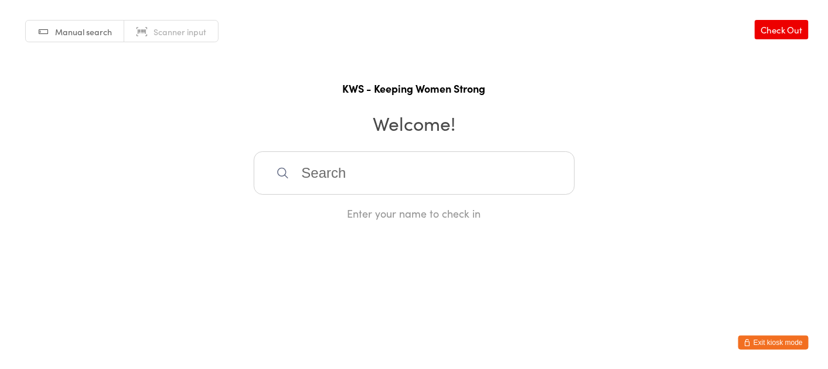
click at [343, 178] on input "search" at bounding box center [414, 172] width 321 height 43
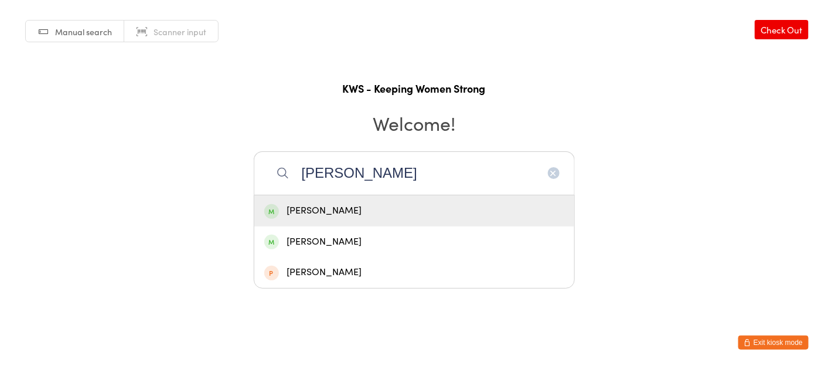
type input "[PERSON_NAME]"
click at [321, 206] on div "[PERSON_NAME]" at bounding box center [414, 211] width 300 height 16
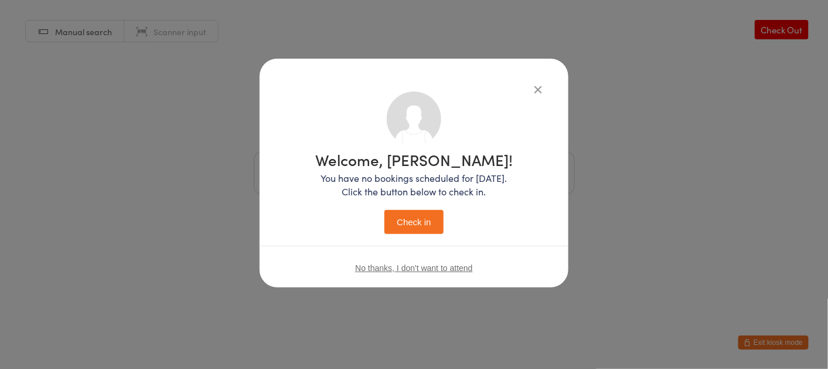
click at [397, 219] on button "Check in" at bounding box center [413, 222] width 59 height 24
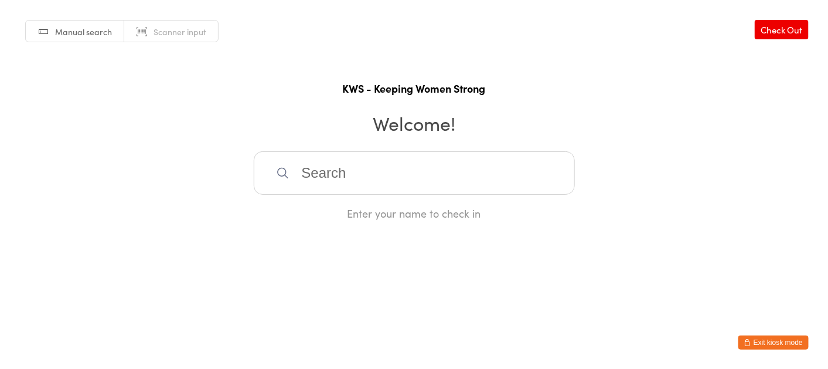
click at [382, 168] on input "search" at bounding box center [414, 172] width 321 height 43
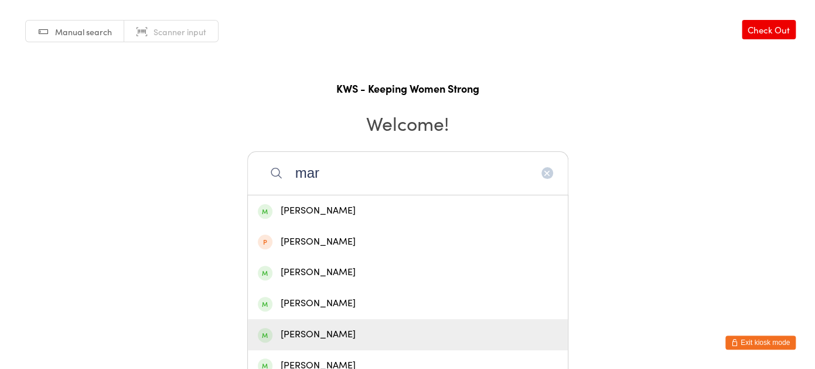
type input "mar"
click at [305, 336] on div "[PERSON_NAME]" at bounding box center [408, 334] width 300 height 16
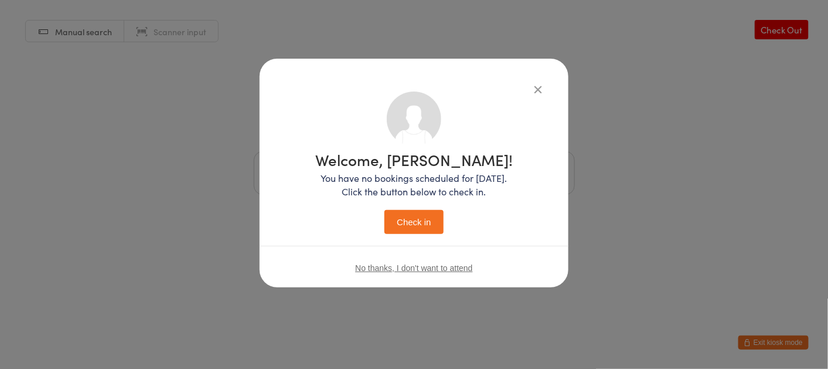
drag, startPoint x: 422, startPoint y: 223, endPoint x: 413, endPoint y: 224, distance: 9.0
click at [421, 224] on button "Check in" at bounding box center [413, 222] width 59 height 24
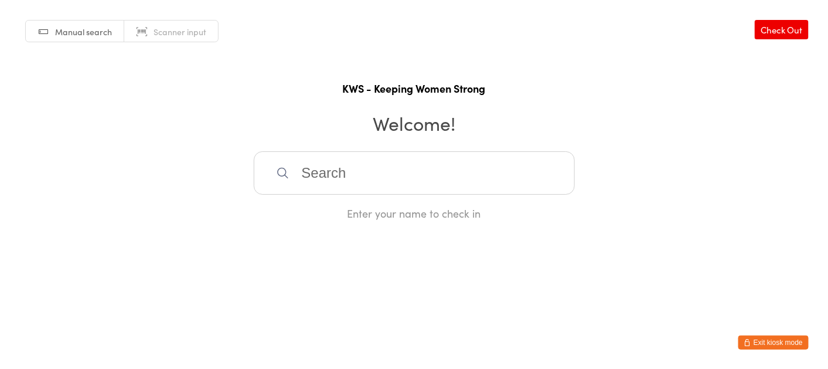
click at [303, 172] on input "search" at bounding box center [414, 172] width 321 height 43
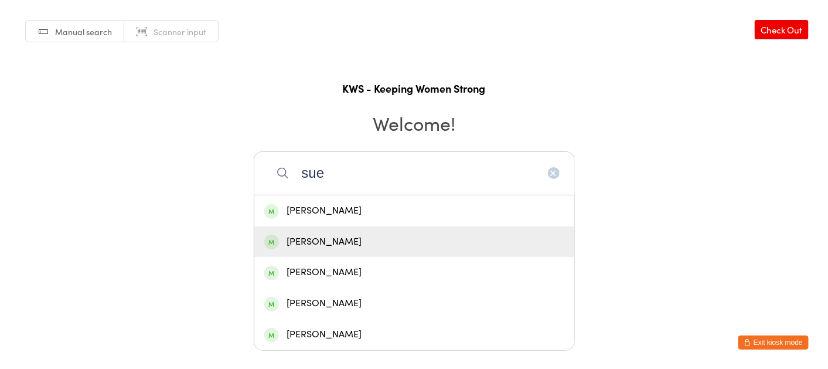
type input "sue"
click at [311, 233] on div "[PERSON_NAME]" at bounding box center [414, 241] width 320 height 31
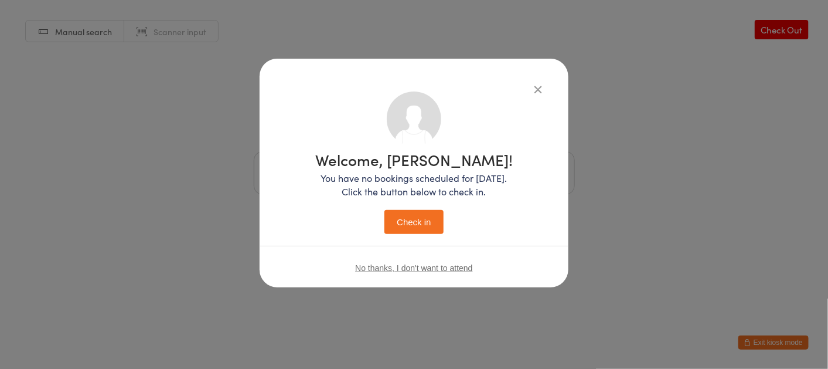
click at [403, 212] on button "Check in" at bounding box center [413, 222] width 59 height 24
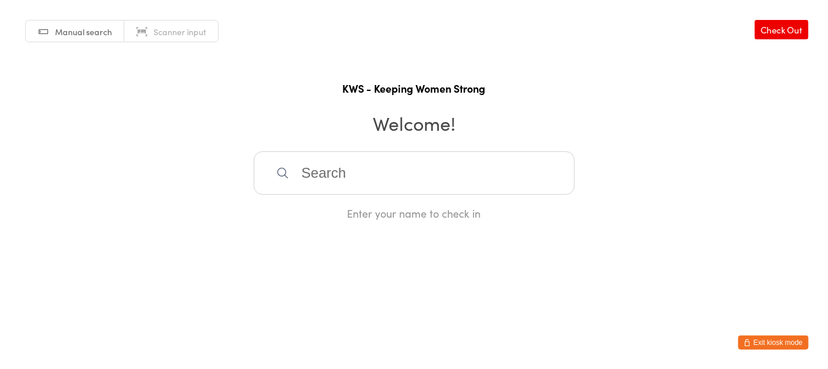
click at [381, 173] on input "search" at bounding box center [414, 172] width 321 height 43
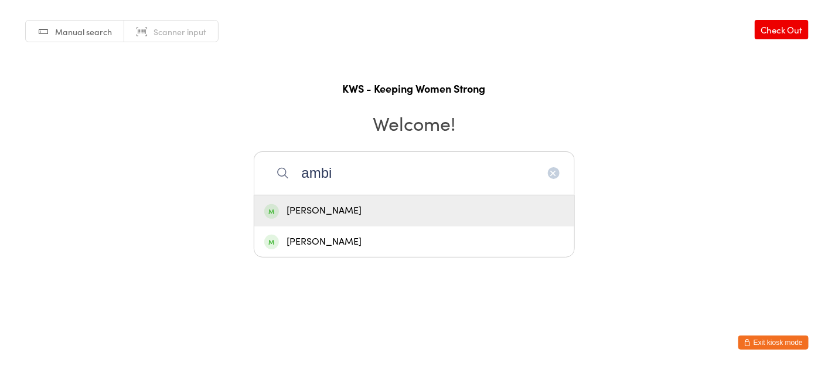
type input "ambi"
click at [298, 208] on div "[PERSON_NAME]" at bounding box center [414, 211] width 300 height 16
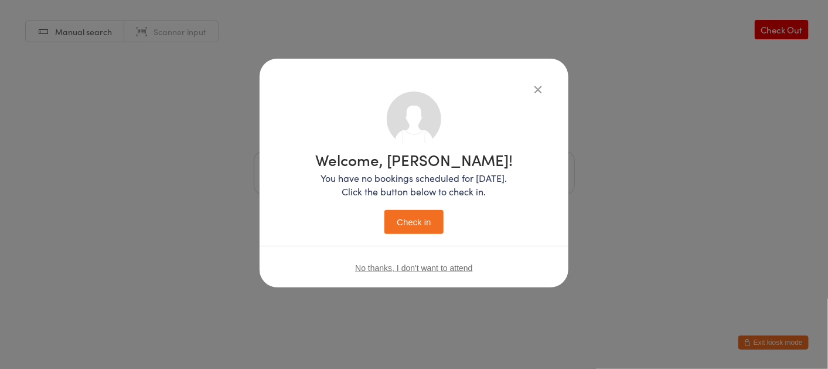
click at [415, 213] on button "Check in" at bounding box center [413, 222] width 59 height 24
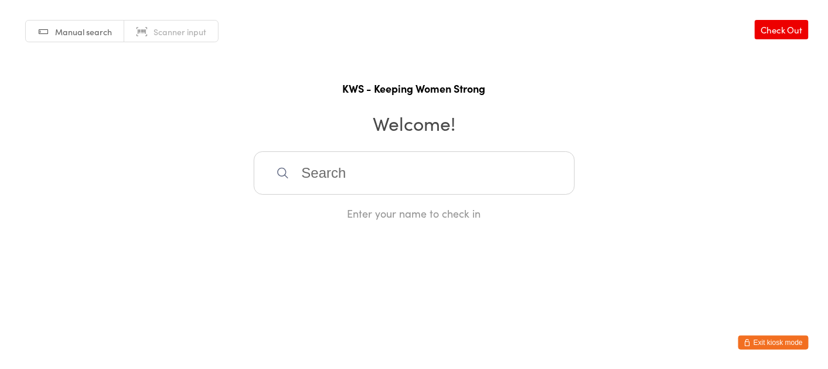
drag, startPoint x: 347, startPoint y: 149, endPoint x: 344, endPoint y: 158, distance: 9.5
click at [345, 156] on div "Manual search Scanner input Check Out KWS - Keeping Women Strong Welcome! Enter…" at bounding box center [414, 110] width 828 height 220
click at [330, 170] on input "search" at bounding box center [414, 172] width 321 height 43
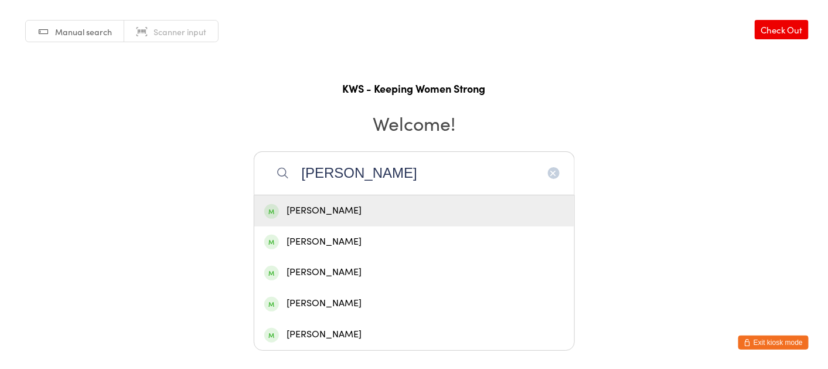
type input "[PERSON_NAME]"
click at [320, 207] on div "[PERSON_NAME]" at bounding box center [414, 211] width 300 height 16
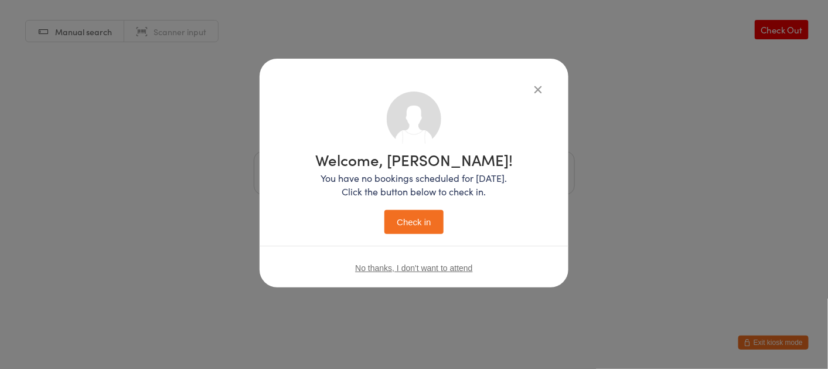
click at [428, 228] on button "Check in" at bounding box center [413, 222] width 59 height 24
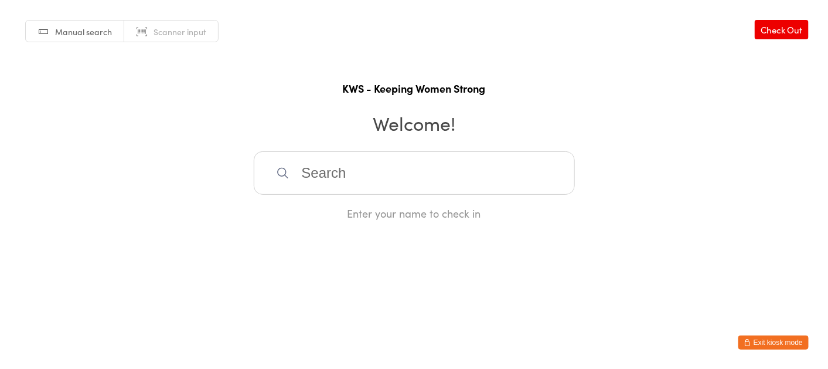
click at [389, 164] on input "search" at bounding box center [414, 172] width 321 height 43
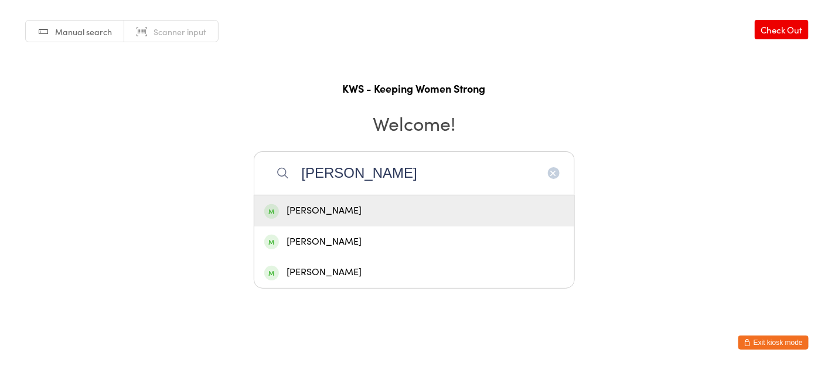
type input "[PERSON_NAME]"
click at [301, 205] on div "[PERSON_NAME]" at bounding box center [414, 211] width 300 height 16
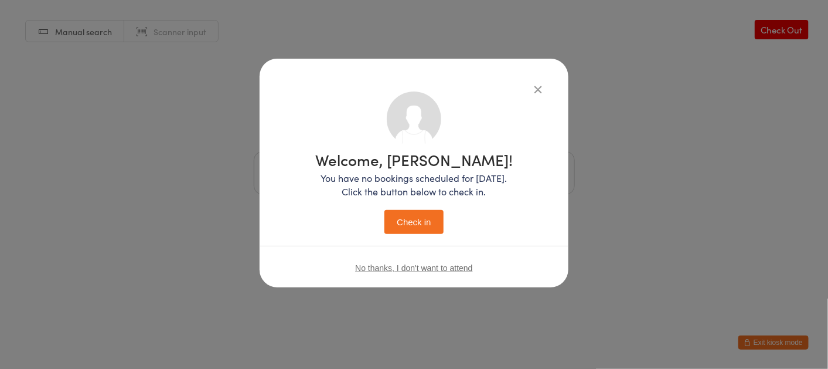
click at [418, 227] on button "Check in" at bounding box center [413, 222] width 59 height 24
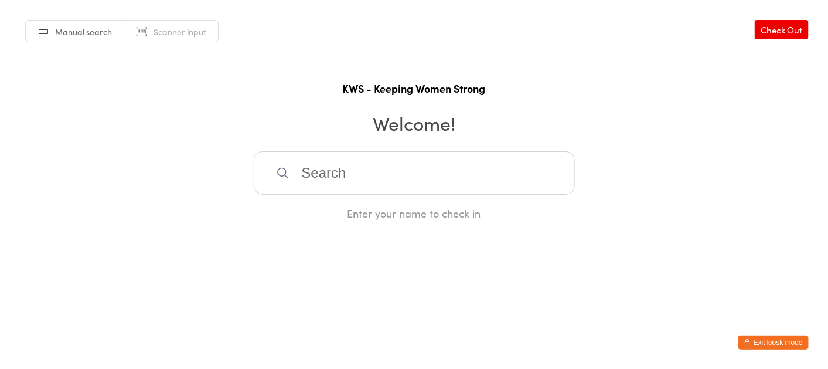
click at [310, 179] on input "search" at bounding box center [414, 172] width 321 height 43
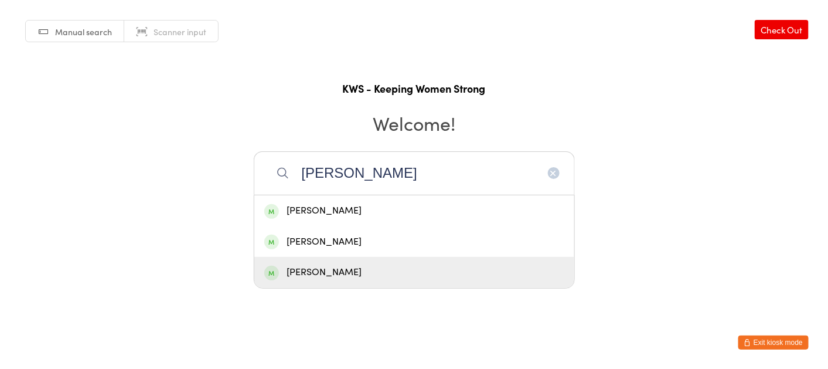
type input "[PERSON_NAME]"
click at [330, 272] on div "[PERSON_NAME]" at bounding box center [414, 272] width 300 height 16
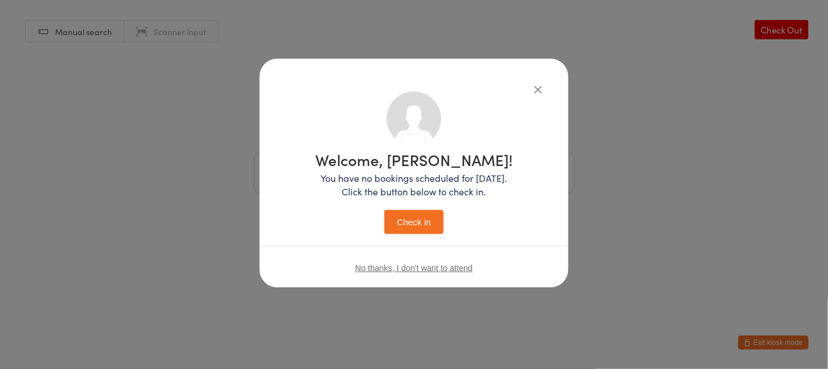
click at [427, 216] on button "Check in" at bounding box center [413, 222] width 59 height 24
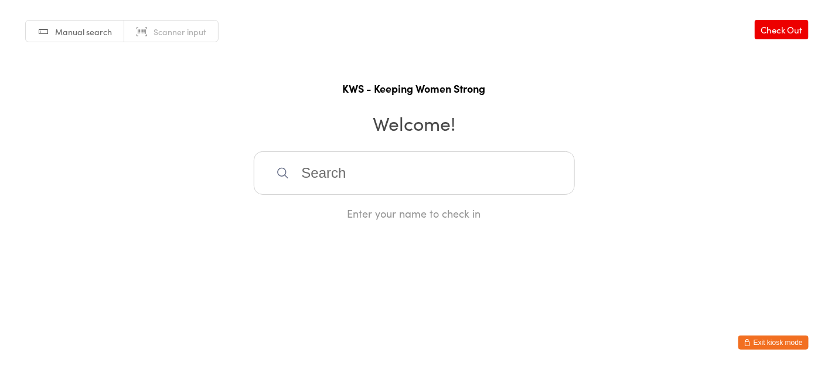
click at [294, 172] on input "search" at bounding box center [414, 172] width 321 height 43
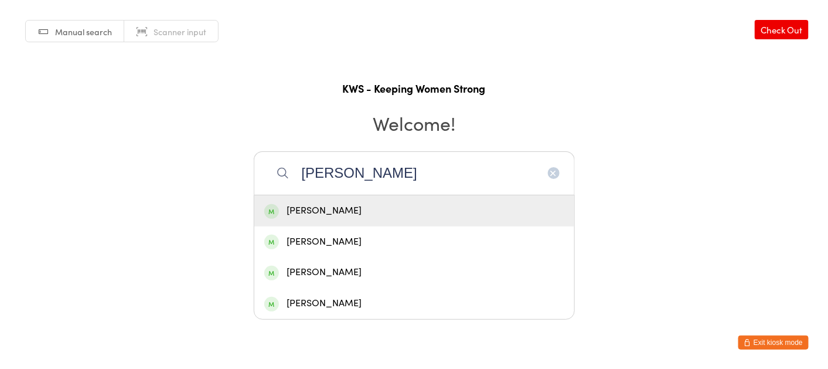
type input "[PERSON_NAME]"
click at [313, 205] on div "[PERSON_NAME]" at bounding box center [414, 211] width 300 height 16
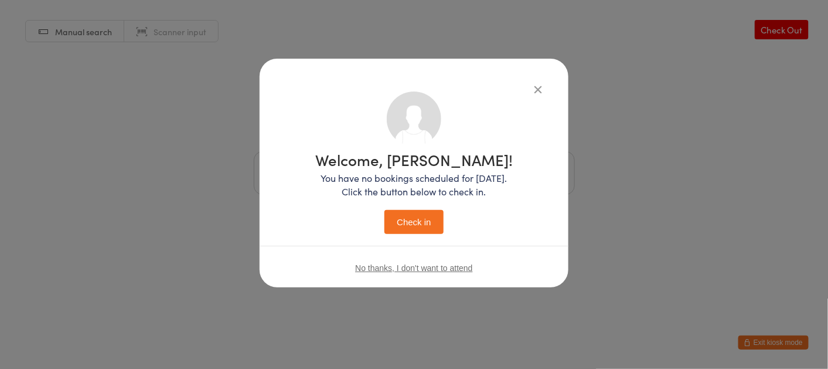
click at [411, 219] on button "Check in" at bounding box center [413, 222] width 59 height 24
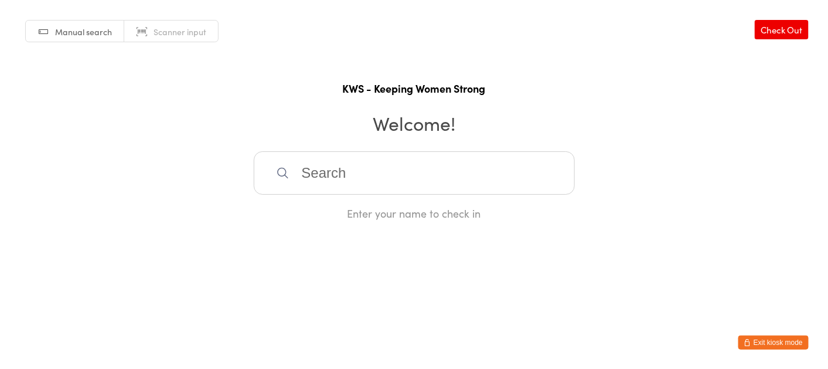
click at [298, 176] on input "search" at bounding box center [414, 172] width 321 height 43
click at [245, 197] on div "Manual search Scanner input Check Out KWS - Keeping Women Strong Welcome! sla […" at bounding box center [414, 110] width 828 height 220
click at [250, 196] on div "Manual search Scanner input Check Out KWS - Keeping Women Strong Welcome! sla E…" at bounding box center [414, 110] width 828 height 220
click at [299, 180] on input "sla" at bounding box center [414, 172] width 321 height 43
click at [306, 241] on html "You have now entered Kiosk Mode. Members will be able to check themselves in us…" at bounding box center [414, 184] width 828 height 369
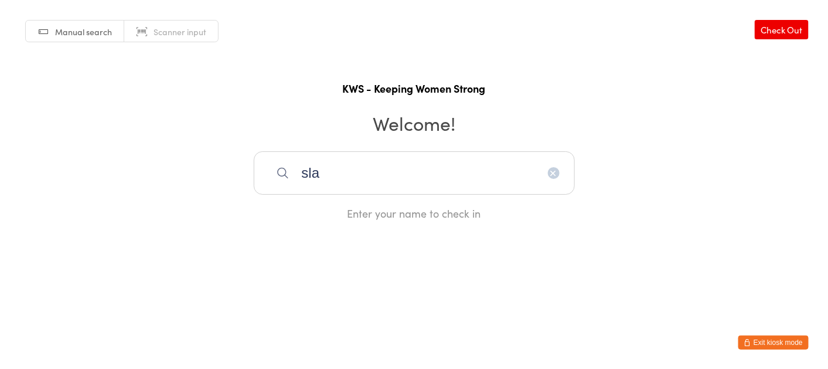
drag, startPoint x: 300, startPoint y: 209, endPoint x: 487, endPoint y: 320, distance: 218.3
click at [404, 291] on html "You have now entered Kiosk Mode. Members will be able to check themselves in us…" at bounding box center [414, 184] width 828 height 369
click at [369, 209] on div "Enter your name to check in" at bounding box center [414, 213] width 321 height 15
click at [292, 173] on input "sla" at bounding box center [414, 172] width 321 height 43
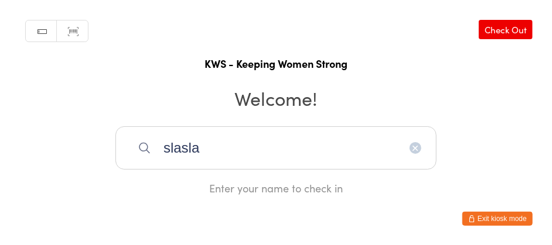
drag, startPoint x: 163, startPoint y: 145, endPoint x: 174, endPoint y: 145, distance: 10.5
click at [169, 146] on input "slasla" at bounding box center [275, 148] width 321 height 43
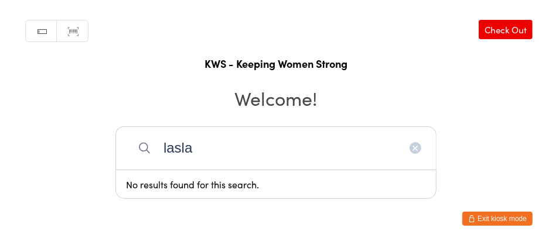
click at [199, 153] on input "lasla" at bounding box center [275, 148] width 321 height 43
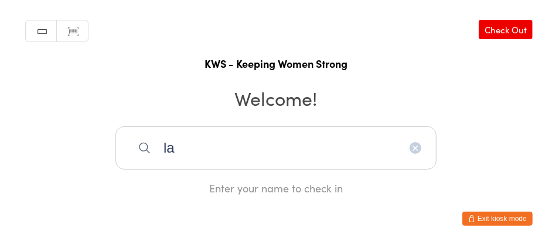
type input "l"
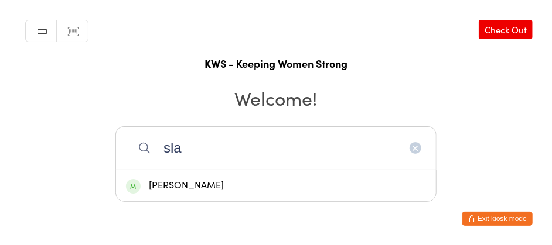
type input "sla"
click at [171, 179] on div "[PERSON_NAME]" at bounding box center [276, 186] width 300 height 16
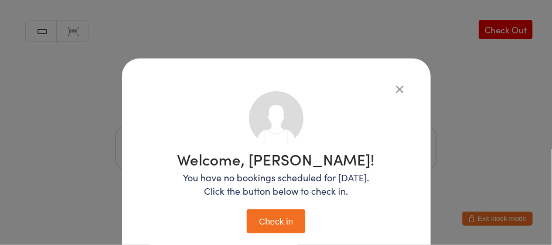
click at [275, 224] on button "Check in" at bounding box center [276, 222] width 59 height 24
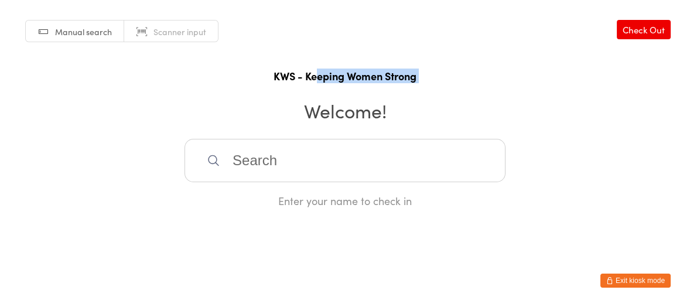
drag, startPoint x: 318, startPoint y: 53, endPoint x: 292, endPoint y: 108, distance: 60.0
click at [295, 105] on div "Manual search Scanner input Check Out KWS - Keeping Women Strong Welcome! Enter…" at bounding box center [345, 104] width 690 height 208
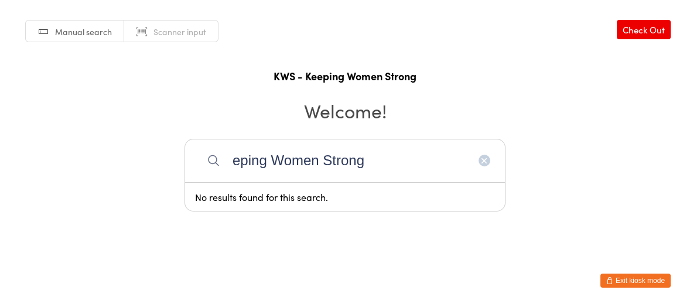
click at [237, 157] on input "eping Women Strong" at bounding box center [345, 160] width 321 height 43
click at [236, 163] on input "eping Women Strong" at bounding box center [345, 160] width 321 height 43
drag, startPoint x: 371, startPoint y: 156, endPoint x: 230, endPoint y: 155, distance: 140.6
click at [230, 155] on input "kping Women Strong" at bounding box center [345, 160] width 321 height 43
type input "kaywwe"
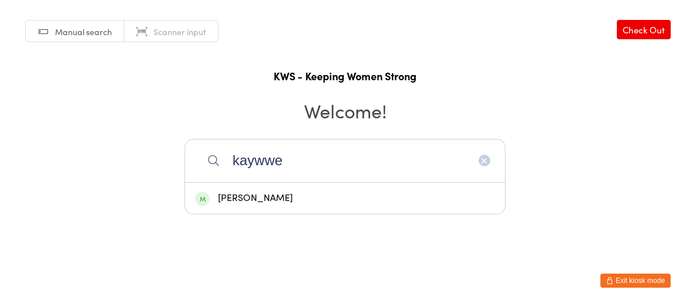
click at [252, 197] on div "[PERSON_NAME]" at bounding box center [345, 198] width 300 height 16
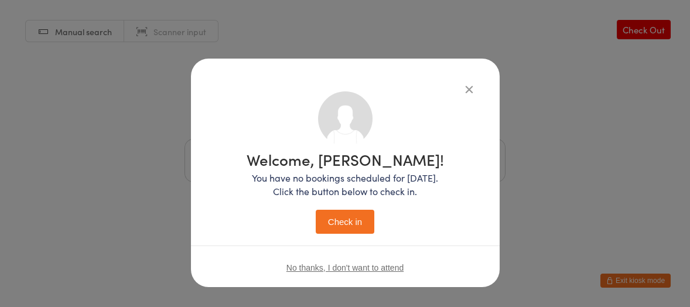
click at [350, 223] on button "Check in" at bounding box center [345, 222] width 59 height 24
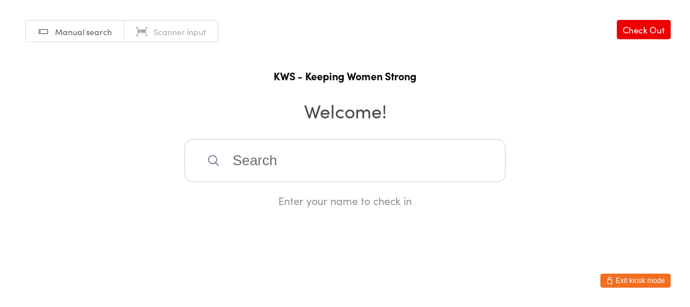
click at [231, 158] on input "search" at bounding box center [345, 160] width 321 height 43
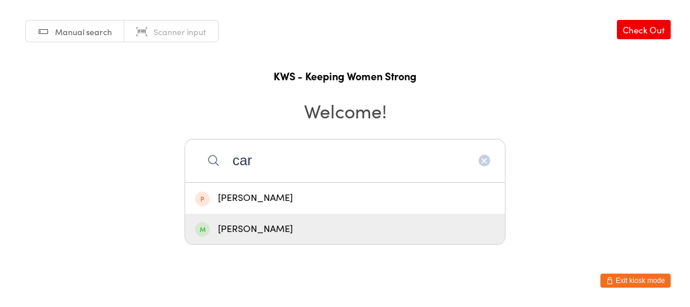
type input "car"
click at [244, 225] on div "[PERSON_NAME]" at bounding box center [345, 229] width 300 height 16
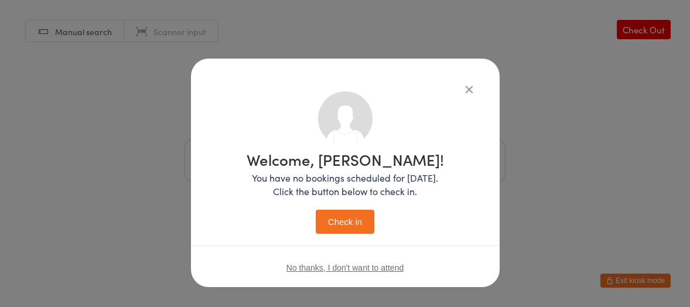
click at [353, 220] on button "Check in" at bounding box center [345, 222] width 59 height 24
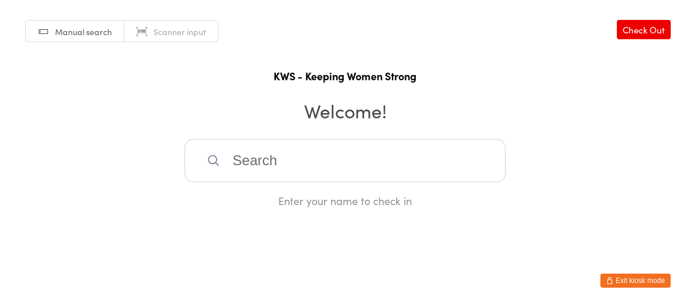
click at [267, 174] on input "search" at bounding box center [345, 160] width 321 height 43
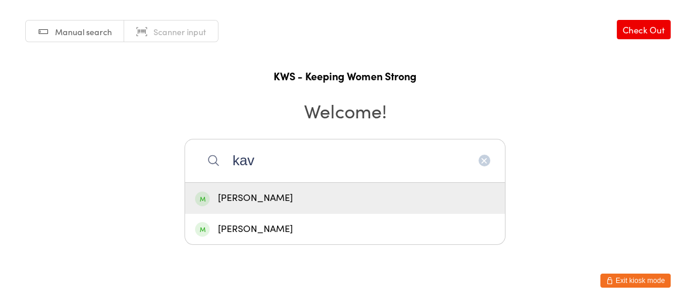
type input "kav"
click at [231, 196] on div "[PERSON_NAME]" at bounding box center [345, 198] width 300 height 16
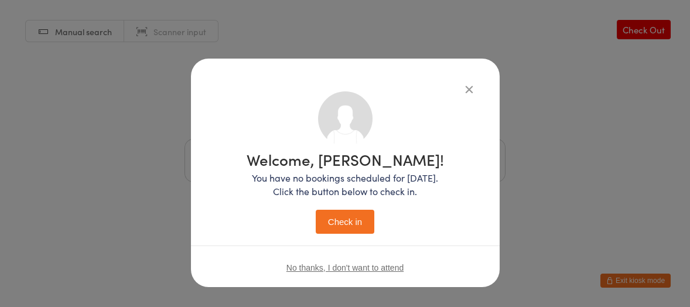
click at [346, 220] on button "Check in" at bounding box center [345, 222] width 59 height 24
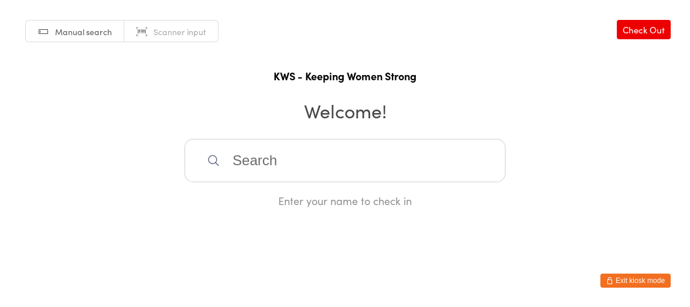
click at [268, 166] on input "search" at bounding box center [345, 160] width 321 height 43
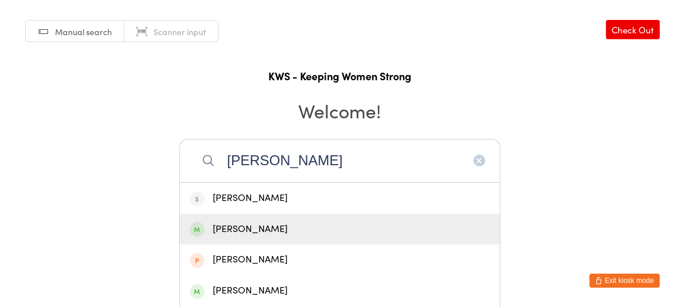
type input "[PERSON_NAME]"
click at [248, 227] on div "[PERSON_NAME]" at bounding box center [340, 229] width 300 height 16
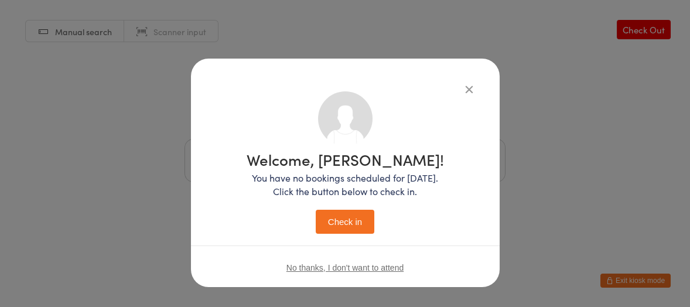
click at [331, 216] on button "Check in" at bounding box center [345, 222] width 59 height 24
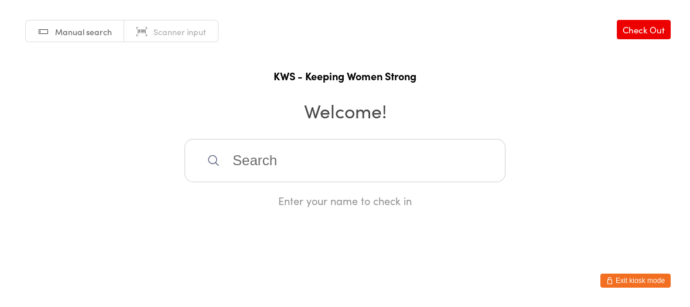
click at [302, 173] on input "search" at bounding box center [345, 160] width 321 height 43
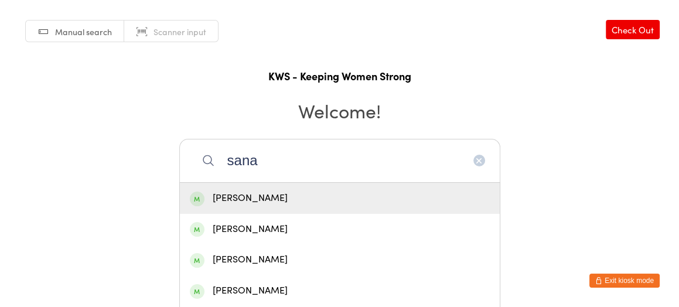
type input "sana"
click at [287, 187] on div "[PERSON_NAME]" at bounding box center [340, 198] width 320 height 31
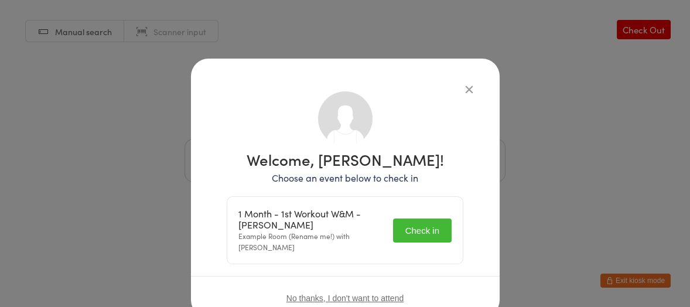
click at [407, 224] on button "Check in" at bounding box center [422, 231] width 59 height 24
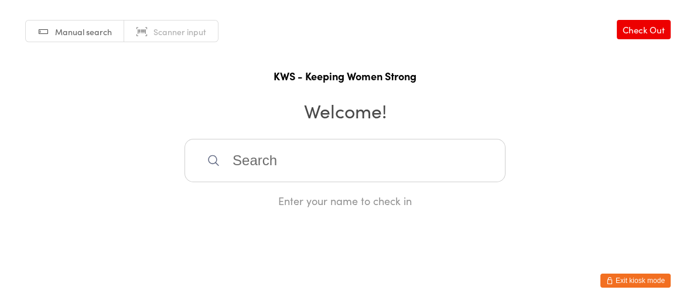
click at [490, 184] on div "Enter your name to check in" at bounding box center [345, 173] width 321 height 69
click at [393, 154] on input "search" at bounding box center [345, 160] width 321 height 43
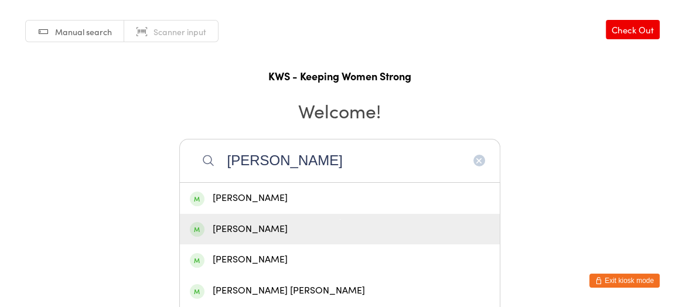
type input "[PERSON_NAME]"
click at [259, 226] on div "[PERSON_NAME]" at bounding box center [340, 229] width 300 height 16
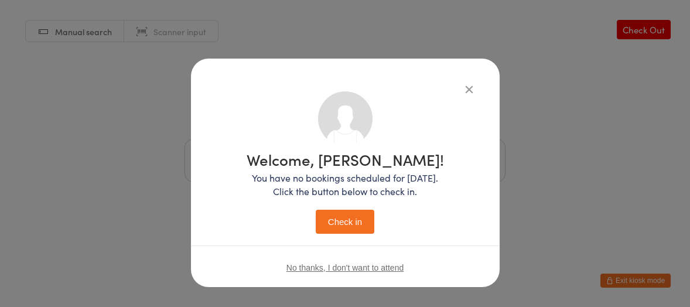
click at [337, 220] on button "Check in" at bounding box center [345, 222] width 59 height 24
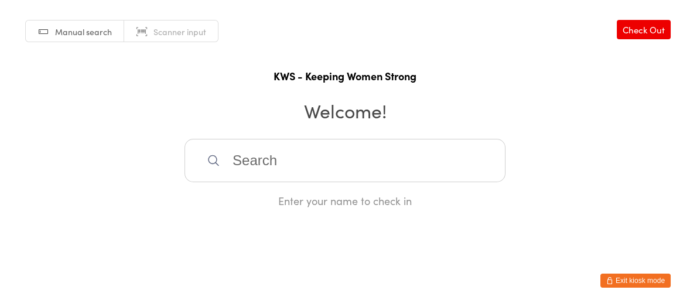
click at [284, 162] on input "search" at bounding box center [345, 160] width 321 height 43
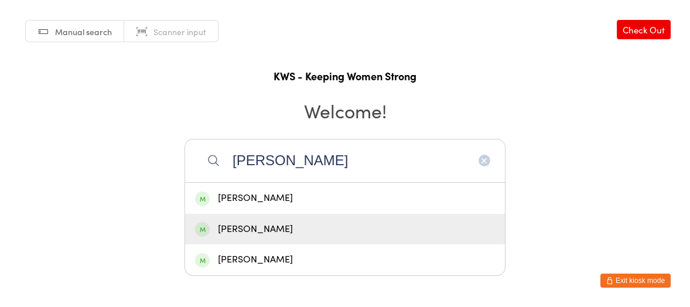
type input "[PERSON_NAME]"
click at [261, 221] on div "[PERSON_NAME]" at bounding box center [345, 229] width 300 height 16
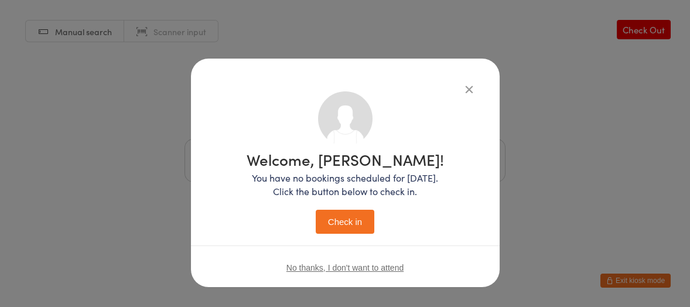
click at [349, 223] on button "Check in" at bounding box center [345, 222] width 59 height 24
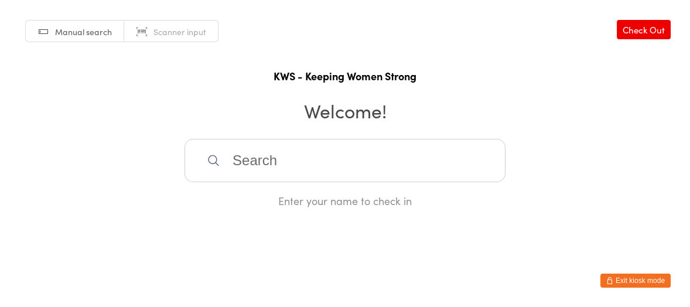
click at [298, 161] on input "search" at bounding box center [345, 160] width 321 height 43
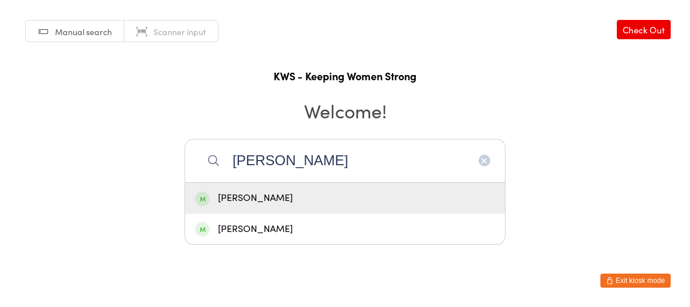
type input "[PERSON_NAME]"
click at [274, 197] on div "[PERSON_NAME]" at bounding box center [345, 198] width 300 height 16
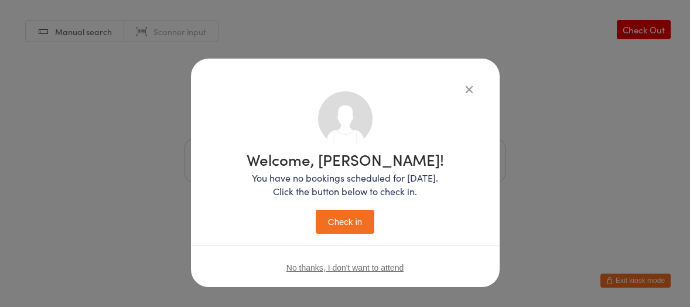
click at [346, 218] on button "Check in" at bounding box center [345, 222] width 59 height 24
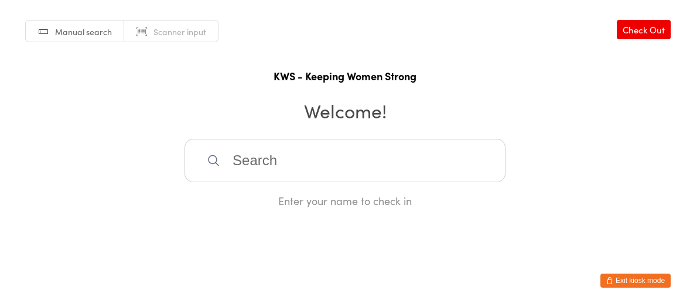
click at [258, 152] on input "search" at bounding box center [345, 160] width 321 height 43
type input "u"
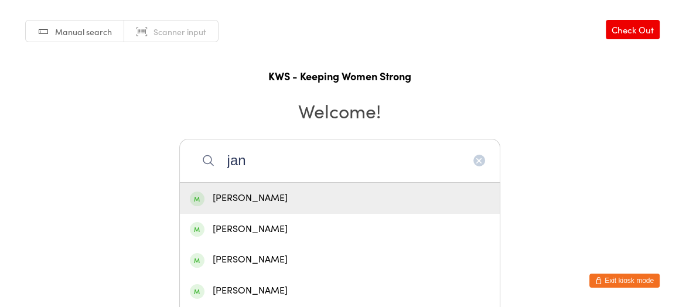
type input "jan"
click at [245, 199] on div "[PERSON_NAME]" at bounding box center [340, 198] width 300 height 16
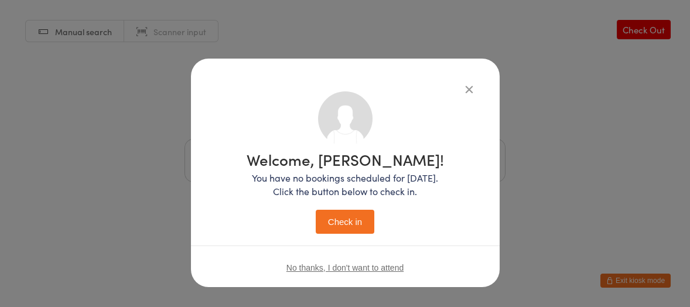
click at [320, 218] on button "Check in" at bounding box center [345, 222] width 59 height 24
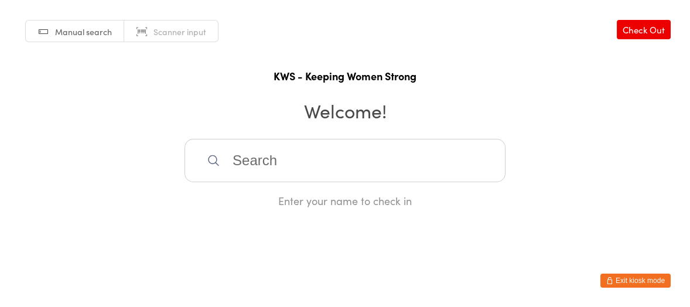
click at [345, 165] on input "search" at bounding box center [345, 160] width 321 height 43
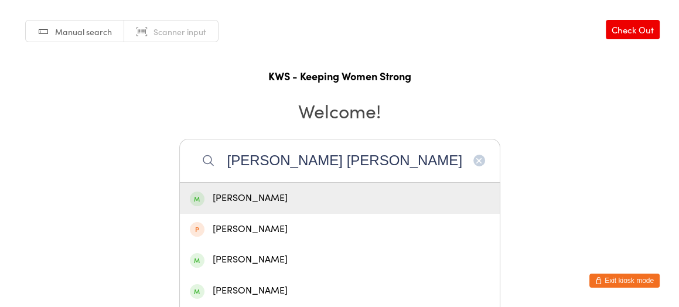
type input "[PERSON_NAME] [PERSON_NAME]"
click at [315, 199] on div "[PERSON_NAME]" at bounding box center [340, 198] width 300 height 16
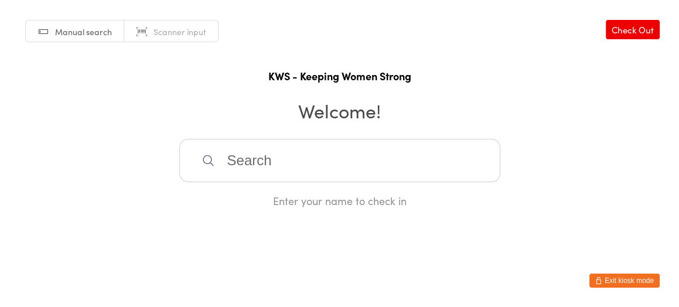
click at [315, 199] on div "Enter your name to check in" at bounding box center [339, 200] width 321 height 15
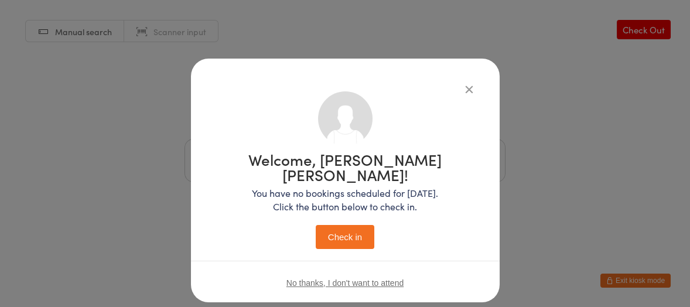
click at [345, 225] on button "Check in" at bounding box center [345, 237] width 59 height 24
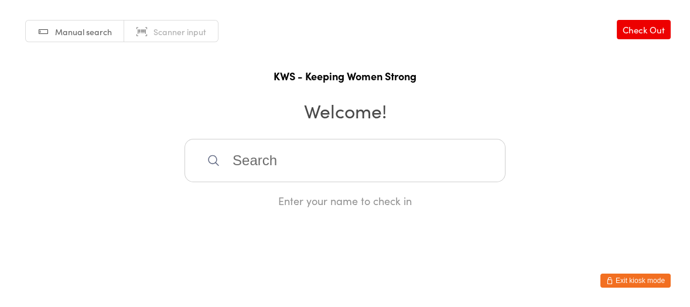
click at [340, 164] on input "search" at bounding box center [345, 160] width 321 height 43
type input "viol"
click at [242, 199] on div "[PERSON_NAME]" at bounding box center [345, 198] width 300 height 16
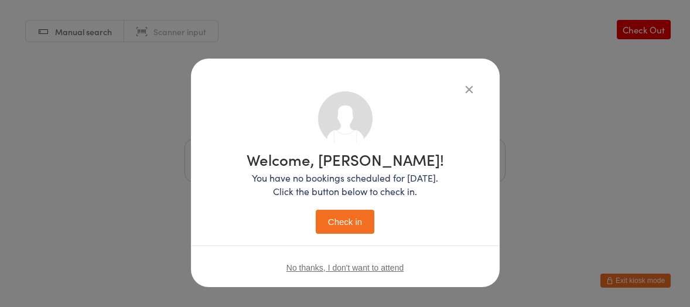
click at [337, 221] on button "Check in" at bounding box center [345, 222] width 59 height 24
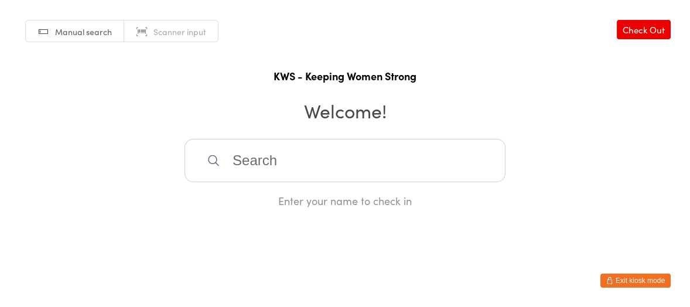
click at [237, 162] on input "search" at bounding box center [345, 160] width 321 height 43
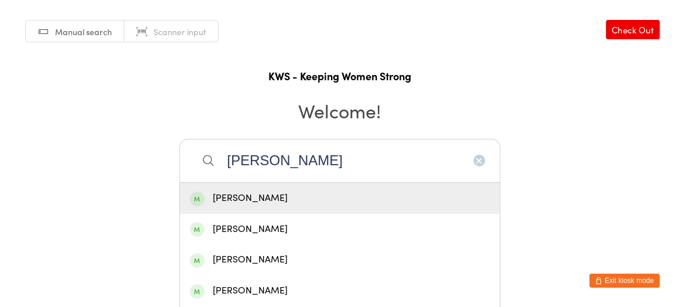
type input "[PERSON_NAME]"
click at [250, 196] on div "[PERSON_NAME]" at bounding box center [340, 198] width 300 height 16
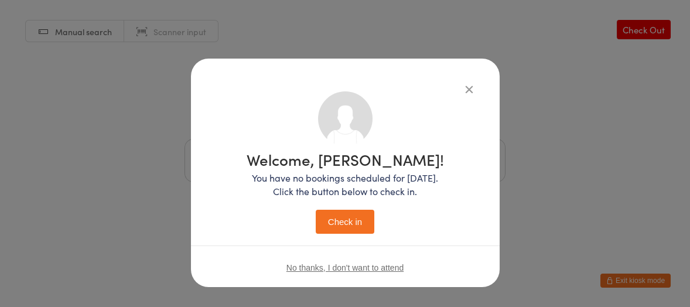
click at [335, 222] on button "Check in" at bounding box center [345, 222] width 59 height 24
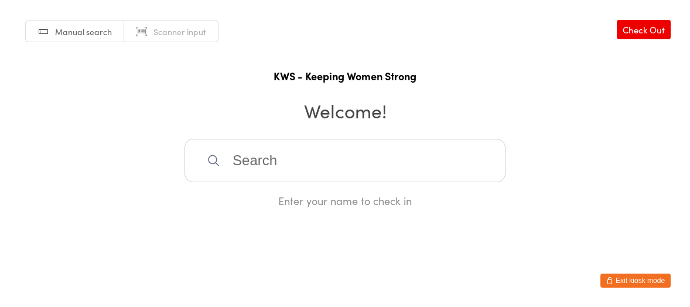
click at [296, 153] on input "search" at bounding box center [345, 160] width 321 height 43
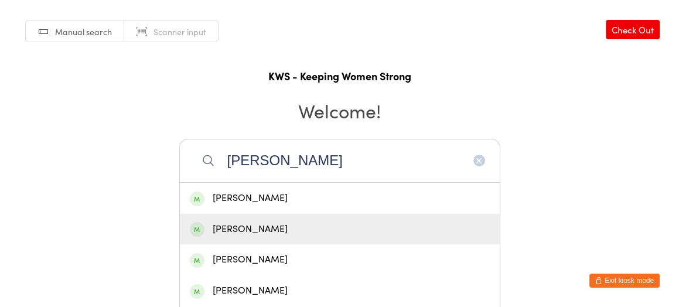
type input "[PERSON_NAME]"
click at [279, 228] on div "[PERSON_NAME]" at bounding box center [340, 229] width 300 height 16
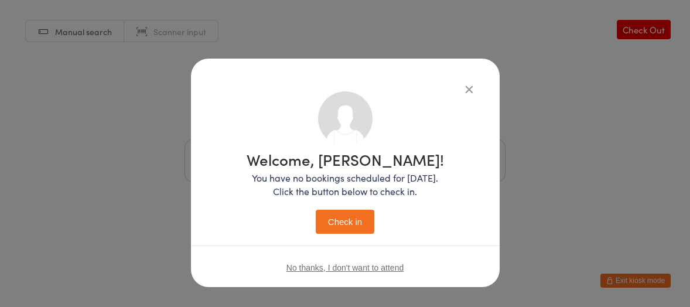
click at [333, 228] on button "Check in" at bounding box center [345, 222] width 59 height 24
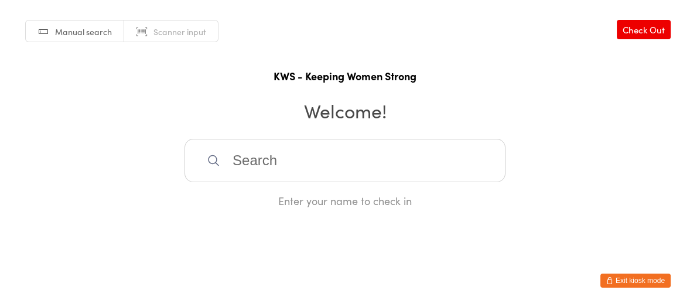
click at [296, 164] on input "search" at bounding box center [345, 160] width 321 height 43
click at [270, 163] on input "sra" at bounding box center [345, 160] width 321 height 43
type input "s"
type input "avr"
click at [257, 197] on div "[PERSON_NAME]" at bounding box center [345, 198] width 300 height 16
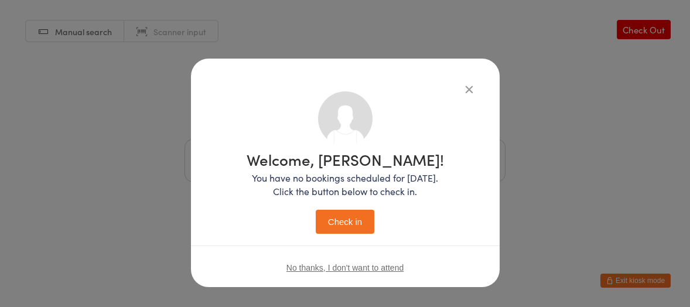
click at [328, 226] on button "Check in" at bounding box center [345, 222] width 59 height 24
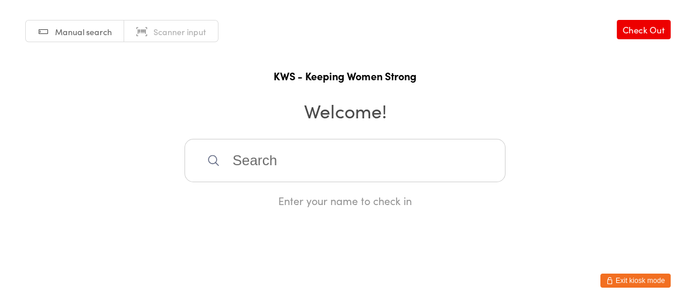
click at [239, 162] on input "search" at bounding box center [345, 160] width 321 height 43
type input "fior"
click at [251, 193] on div "[PERSON_NAME]" at bounding box center [345, 198] width 300 height 16
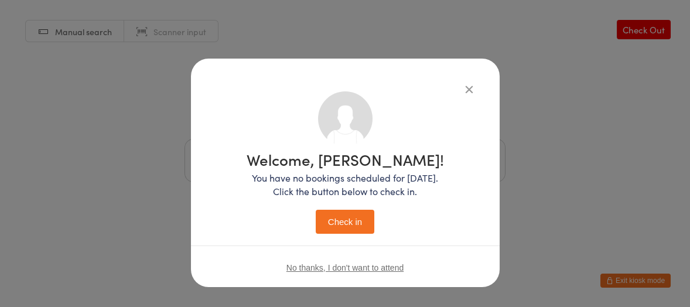
click at [330, 220] on button "Check in" at bounding box center [345, 222] width 59 height 24
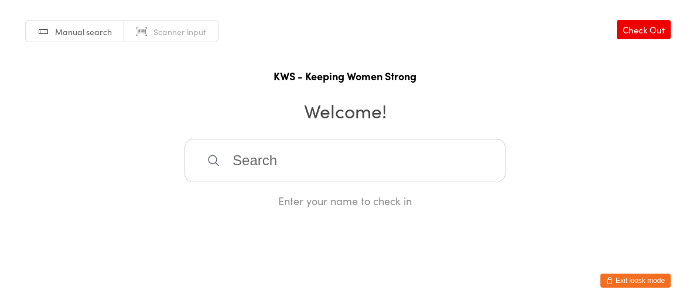
click at [254, 163] on input "search" at bounding box center [345, 160] width 321 height 43
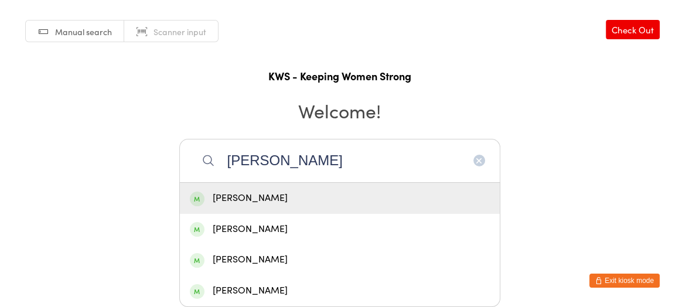
type input "[PERSON_NAME]"
click at [260, 197] on div "[PERSON_NAME]" at bounding box center [340, 198] width 300 height 16
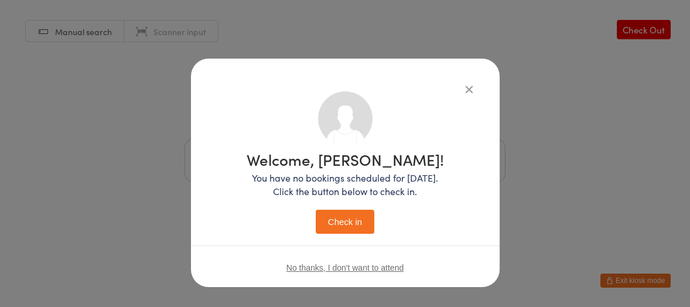
click at [332, 223] on button "Check in" at bounding box center [345, 222] width 59 height 24
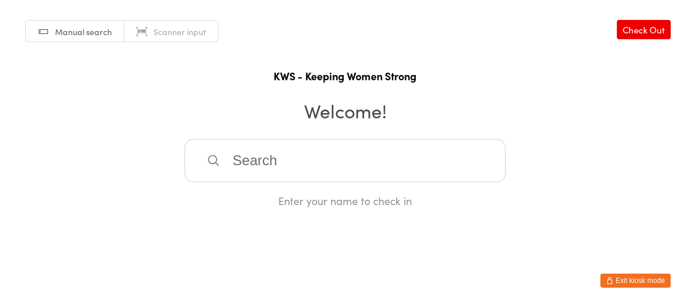
click at [248, 159] on input "search" at bounding box center [345, 160] width 321 height 43
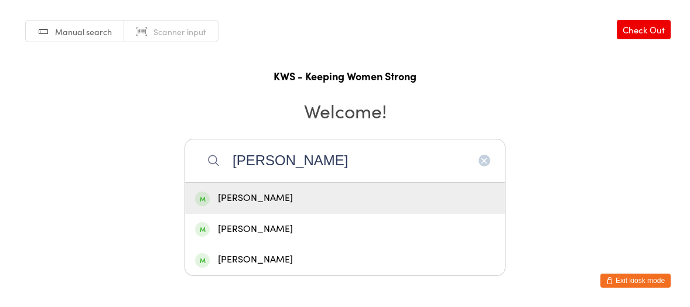
type input "[PERSON_NAME]"
click at [261, 200] on div "[PERSON_NAME]" at bounding box center [345, 198] width 300 height 16
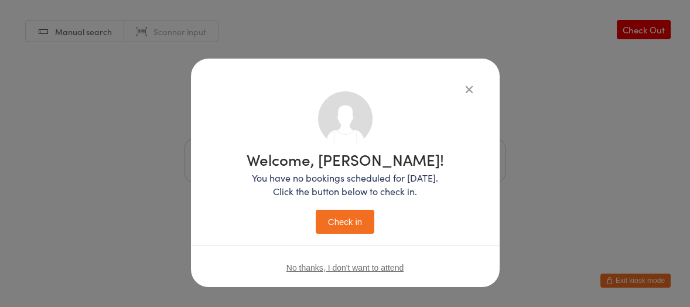
click at [320, 219] on button "Check in" at bounding box center [345, 222] width 59 height 24
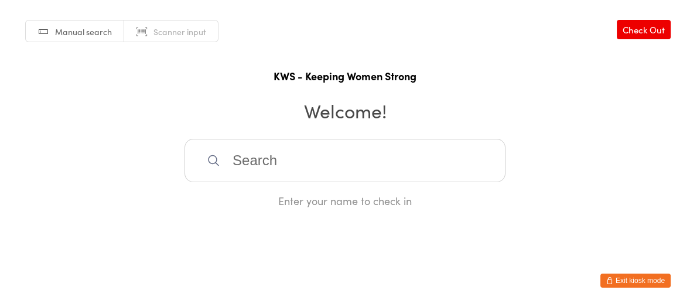
click at [226, 161] on input "search" at bounding box center [345, 160] width 321 height 43
type input "ing"
drag, startPoint x: 261, startPoint y: 195, endPoint x: 409, endPoint y: 254, distance: 159.4
click at [262, 196] on div "[PERSON_NAME]" at bounding box center [345, 198] width 300 height 16
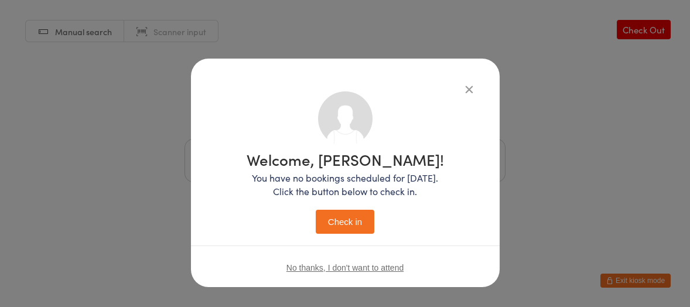
click at [355, 224] on button "Check in" at bounding box center [345, 222] width 59 height 24
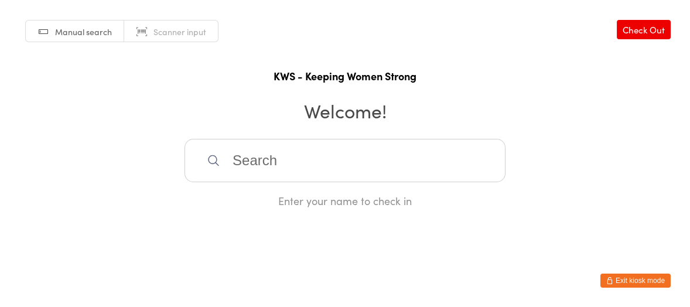
click at [265, 152] on input "search" at bounding box center [345, 160] width 321 height 43
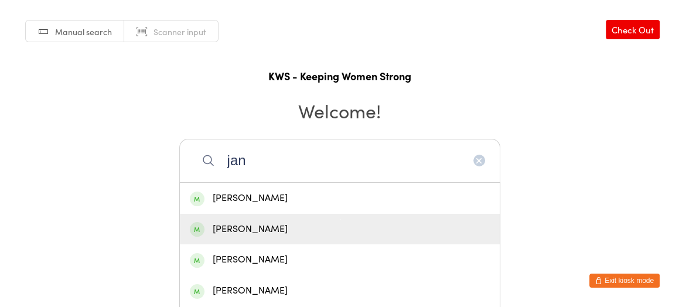
type input "jan"
click at [225, 228] on div "[PERSON_NAME]" at bounding box center [340, 229] width 300 height 16
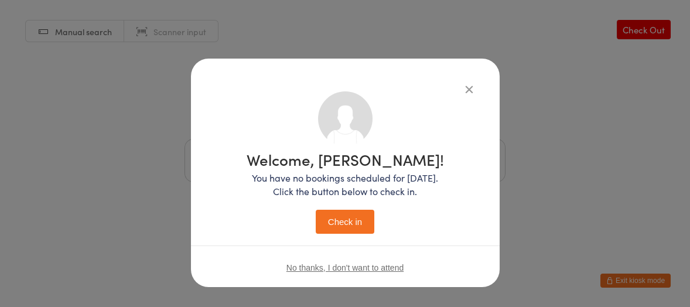
click at [339, 215] on button "Check in" at bounding box center [345, 222] width 59 height 24
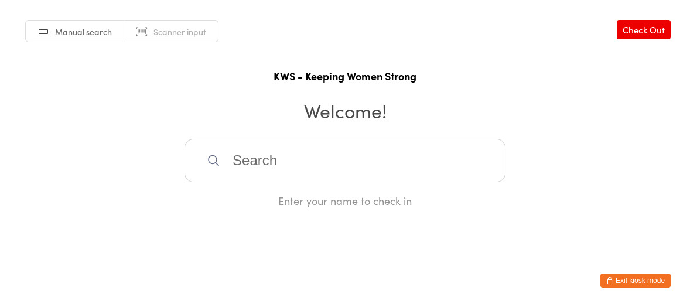
click at [276, 161] on input "search" at bounding box center [345, 160] width 321 height 43
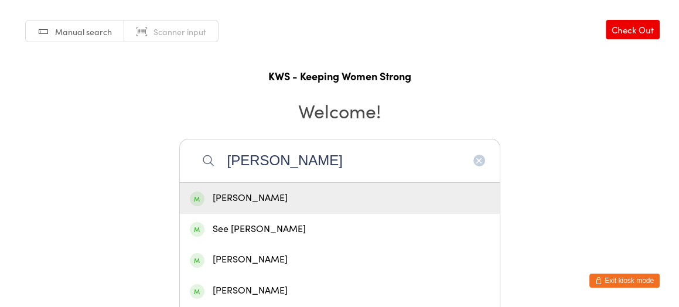
type input "[PERSON_NAME]"
click at [228, 201] on div "[PERSON_NAME]" at bounding box center [340, 198] width 300 height 16
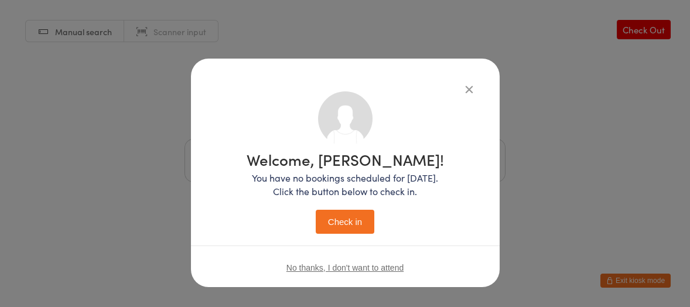
click at [329, 225] on button "Check in" at bounding box center [345, 222] width 59 height 24
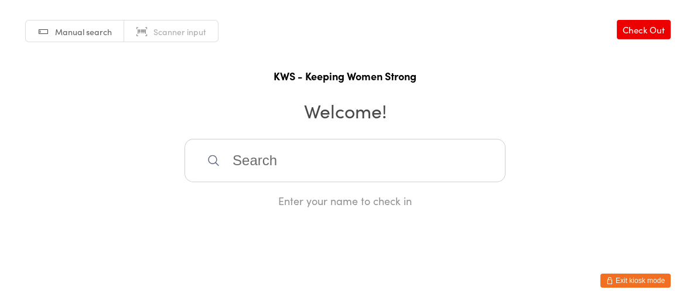
click at [306, 168] on input "search" at bounding box center [345, 160] width 321 height 43
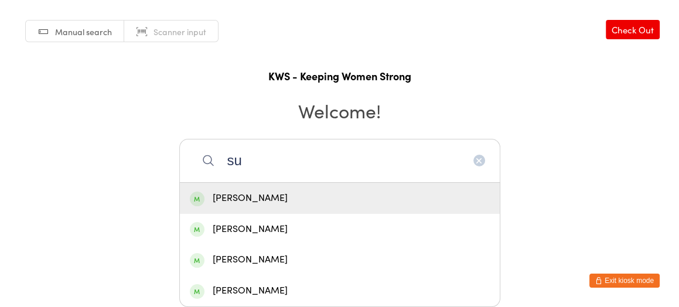
type input "su"
click at [231, 191] on div "[PERSON_NAME]" at bounding box center [340, 198] width 300 height 16
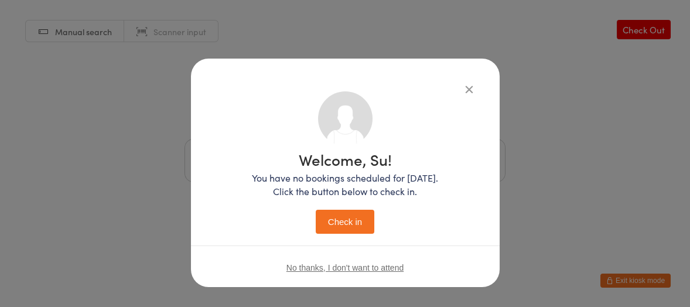
click at [330, 215] on button "Check in" at bounding box center [345, 222] width 59 height 24
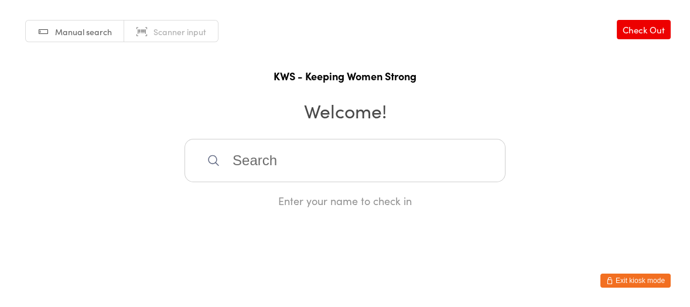
click at [319, 164] on input "search" at bounding box center [345, 160] width 321 height 43
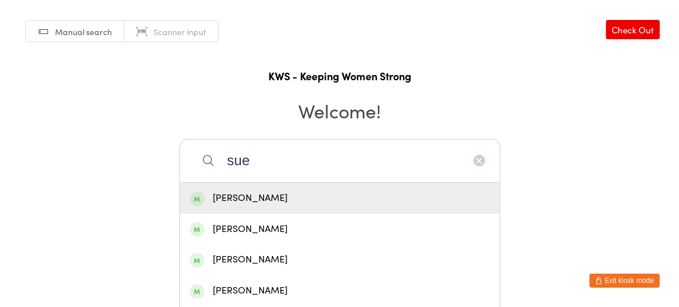
type input "sue"
click at [241, 197] on div "[PERSON_NAME]" at bounding box center [340, 198] width 300 height 16
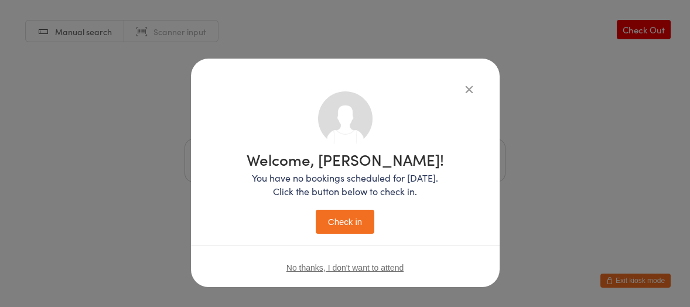
drag, startPoint x: 328, startPoint y: 220, endPoint x: 315, endPoint y: 214, distance: 14.2
click at [328, 218] on button "Check in" at bounding box center [345, 222] width 59 height 24
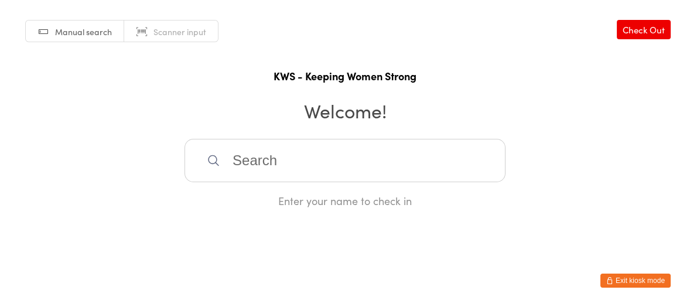
drag, startPoint x: 238, startPoint y: 166, endPoint x: 303, endPoint y: 183, distance: 67.1
click at [298, 182] on input "search" at bounding box center [345, 160] width 321 height 43
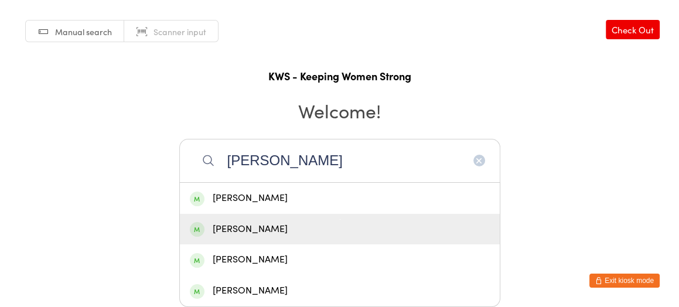
type input "[PERSON_NAME]"
click at [241, 221] on div "[PERSON_NAME]" at bounding box center [340, 229] width 300 height 16
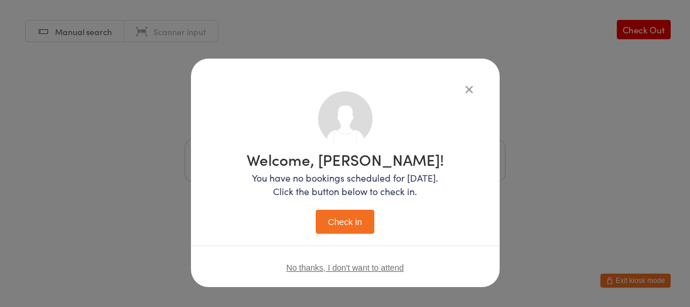
click at [340, 219] on button "Check in" at bounding box center [345, 222] width 59 height 24
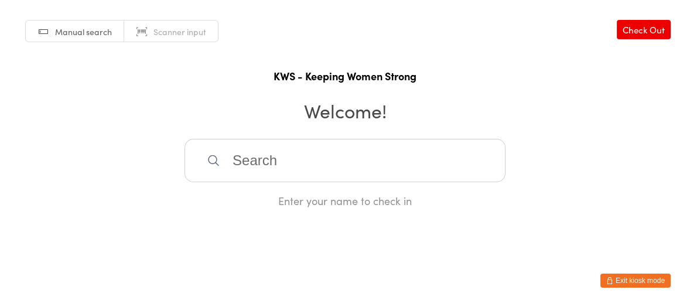
click at [229, 149] on input "search" at bounding box center [345, 160] width 321 height 43
type input "joycwe"
click at [258, 189] on div "[PERSON_NAME]" at bounding box center [345, 198] width 320 height 31
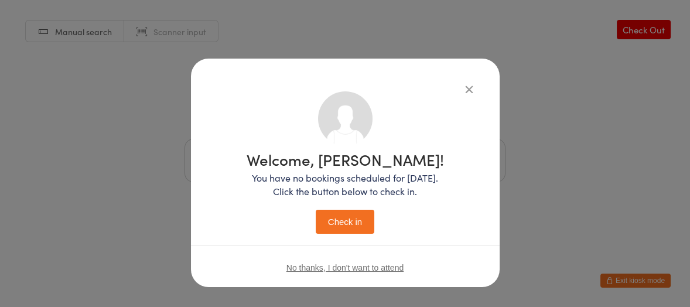
click at [328, 213] on button "Check in" at bounding box center [345, 222] width 59 height 24
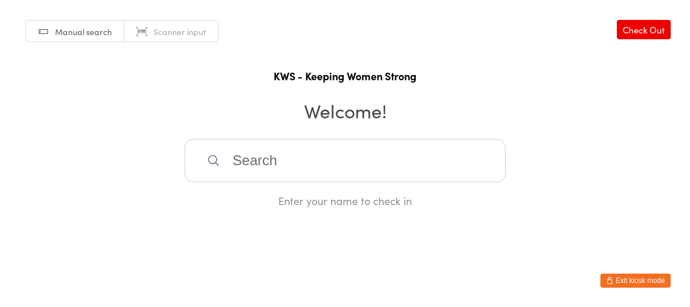
click at [269, 166] on input "search" at bounding box center [345, 160] width 321 height 43
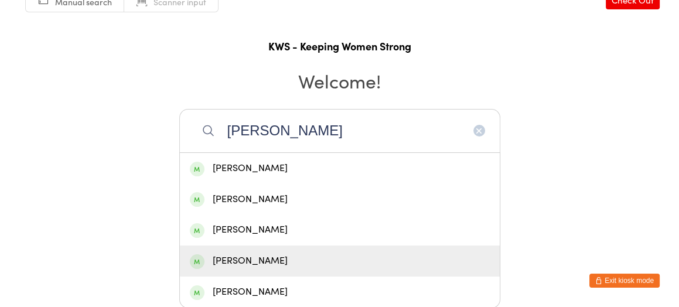
scroll to position [32, 0]
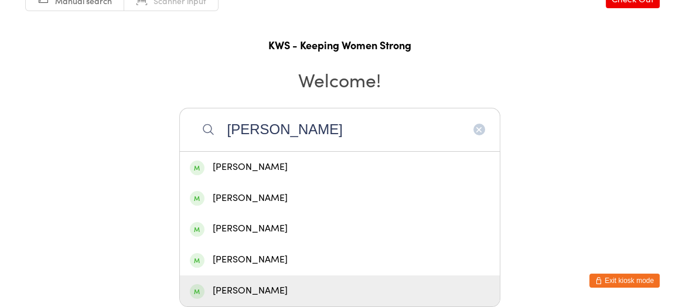
type input "[PERSON_NAME]"
click at [268, 293] on div "[PERSON_NAME]" at bounding box center [340, 291] width 300 height 16
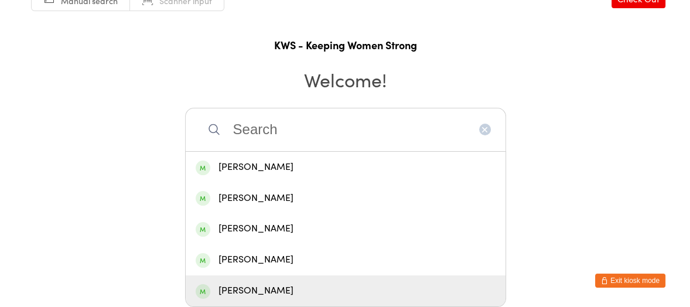
scroll to position [0, 0]
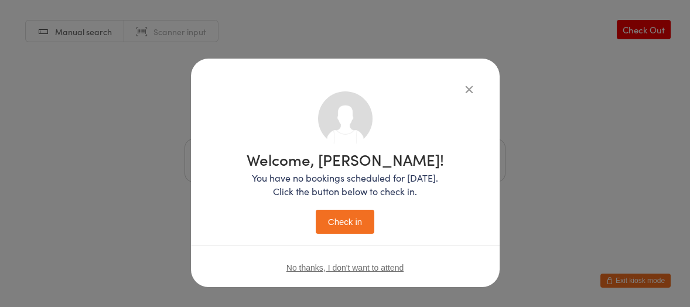
click at [342, 213] on button "Check in" at bounding box center [345, 222] width 59 height 24
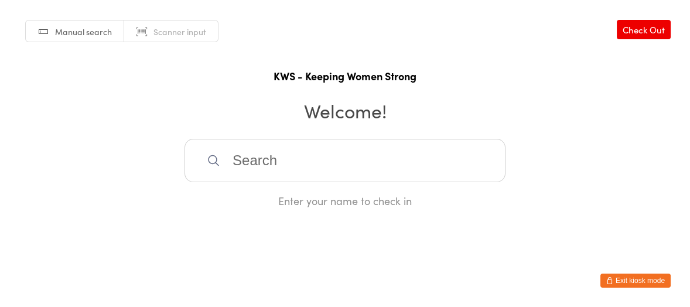
drag, startPoint x: 241, startPoint y: 168, endPoint x: 406, endPoint y: 213, distance: 171.3
click at [317, 202] on div "Enter your name to check in" at bounding box center [345, 173] width 321 height 69
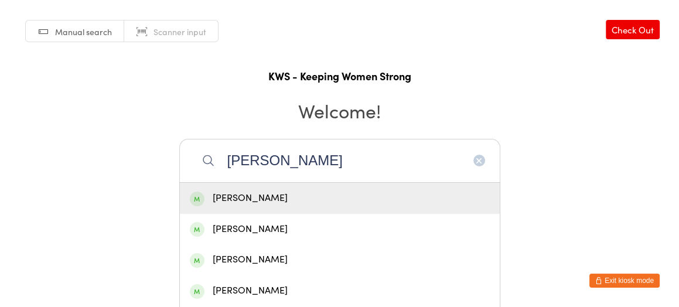
type input "[PERSON_NAME]"
click at [219, 192] on div "[PERSON_NAME]" at bounding box center [340, 198] width 300 height 16
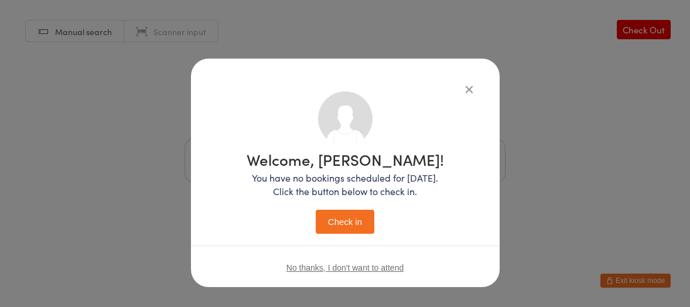
click at [322, 214] on button "Check in" at bounding box center [345, 222] width 59 height 24
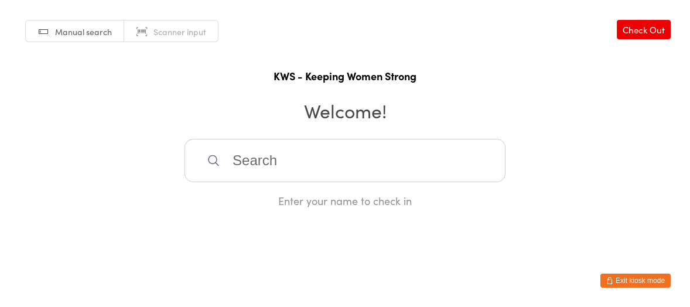
click at [315, 168] on input "search" at bounding box center [345, 160] width 321 height 43
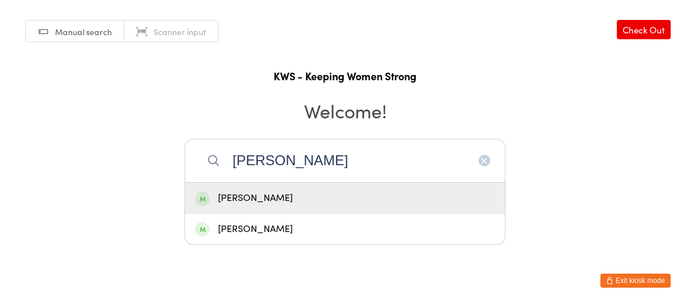
type input "[PERSON_NAME]"
click at [301, 191] on div "[PERSON_NAME]" at bounding box center [345, 198] width 300 height 16
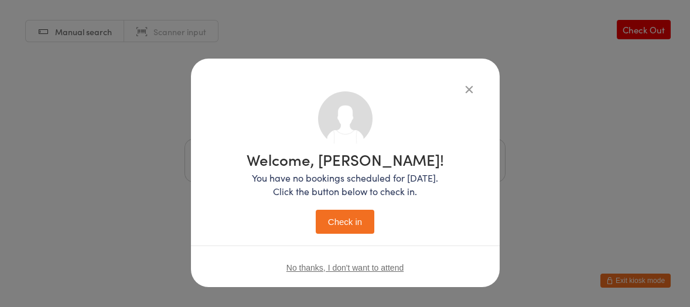
drag, startPoint x: 324, startPoint y: 214, endPoint x: 348, endPoint y: 207, distance: 24.9
click at [345, 211] on button "Check in" at bounding box center [345, 222] width 59 height 24
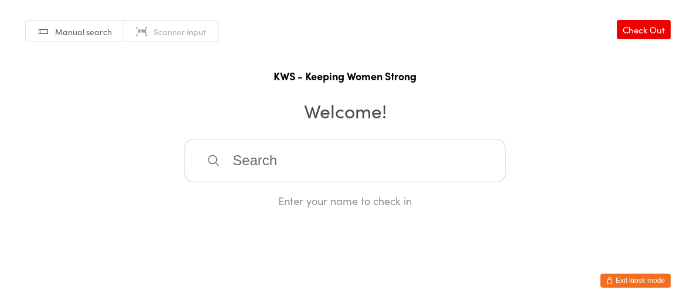
click at [257, 159] on input "search" at bounding box center [345, 160] width 321 height 43
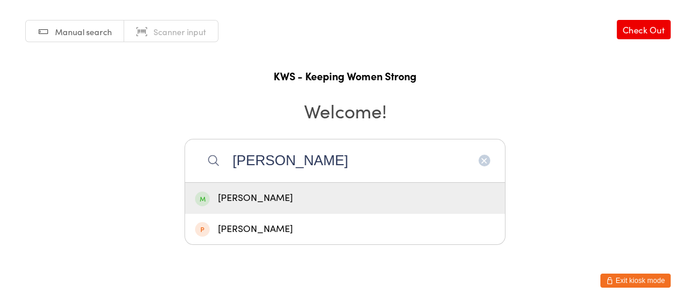
type input "[PERSON_NAME]"
click at [250, 204] on div "[PERSON_NAME]" at bounding box center [345, 198] width 300 height 16
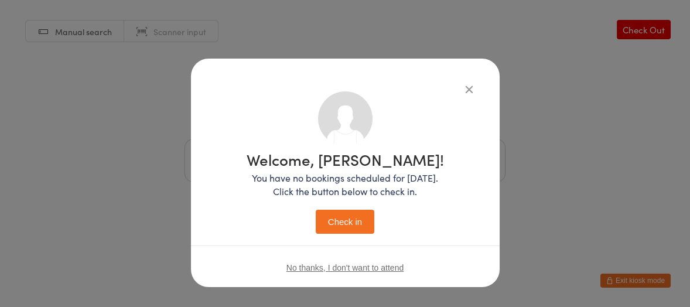
click at [353, 216] on button "Check in" at bounding box center [345, 222] width 59 height 24
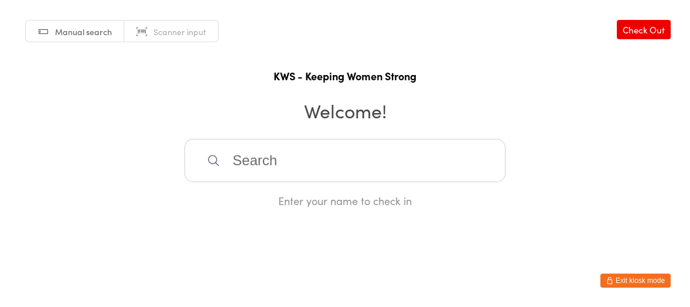
click at [320, 166] on input "search" at bounding box center [345, 160] width 321 height 43
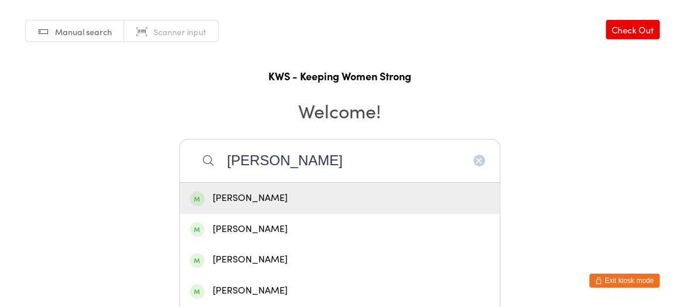
type input "[PERSON_NAME]"
click at [268, 189] on div "[PERSON_NAME]" at bounding box center [340, 198] width 320 height 31
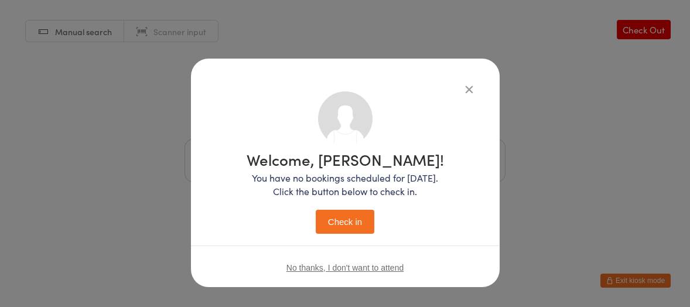
click at [343, 216] on button "Check in" at bounding box center [345, 222] width 59 height 24
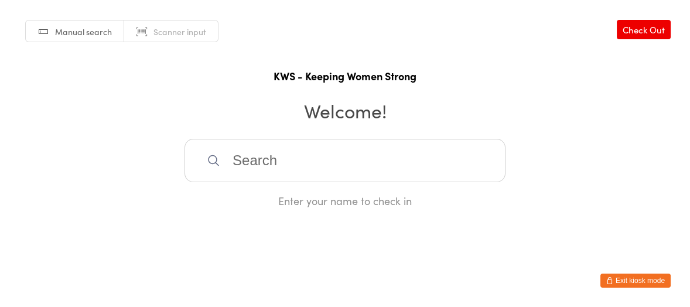
click at [304, 175] on input "search" at bounding box center [345, 160] width 321 height 43
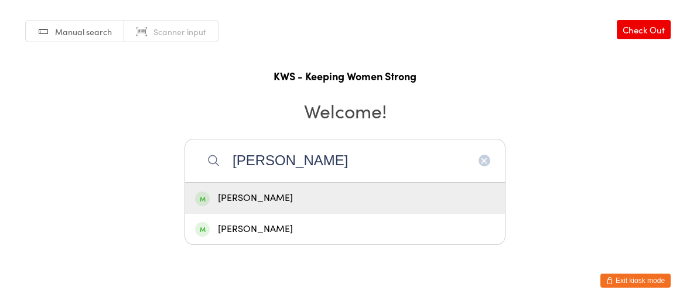
type input "[PERSON_NAME]"
click at [278, 192] on div "[PERSON_NAME]" at bounding box center [345, 198] width 300 height 16
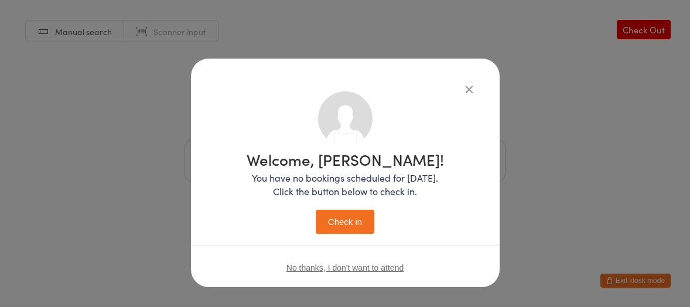
click at [331, 212] on button "Check in" at bounding box center [345, 222] width 59 height 24
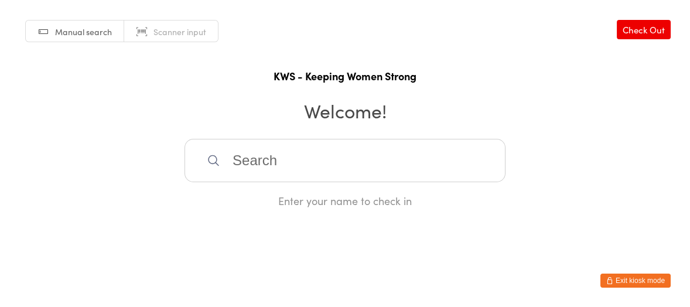
click at [238, 156] on input "search" at bounding box center [345, 160] width 321 height 43
type input "pexi"
click at [245, 199] on div "[PERSON_NAME]" at bounding box center [345, 198] width 300 height 16
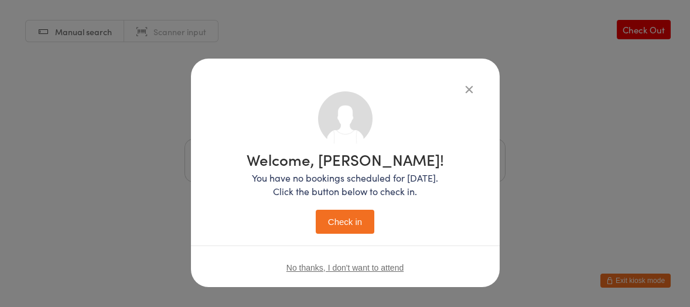
click at [322, 214] on button "Check in" at bounding box center [345, 222] width 59 height 24
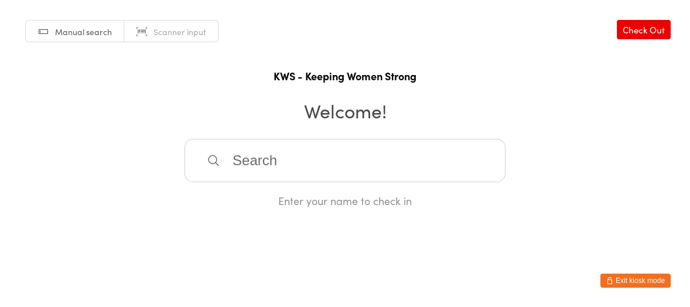
drag, startPoint x: 255, startPoint y: 164, endPoint x: 296, endPoint y: 133, distance: 51.4
click at [257, 163] on input "search" at bounding box center [345, 160] width 321 height 43
type input "peita"
click at [237, 199] on div "[PERSON_NAME]" at bounding box center [345, 198] width 300 height 16
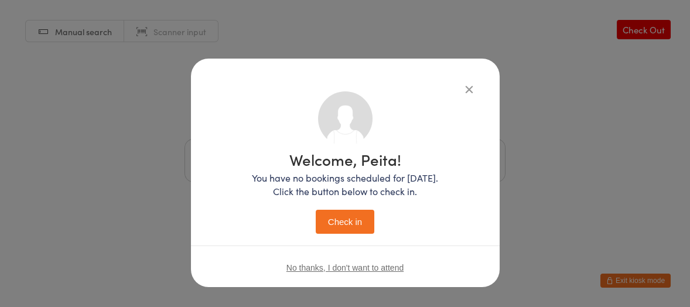
click at [346, 227] on button "Check in" at bounding box center [345, 222] width 59 height 24
